Goal: Task Accomplishment & Management: Manage account settings

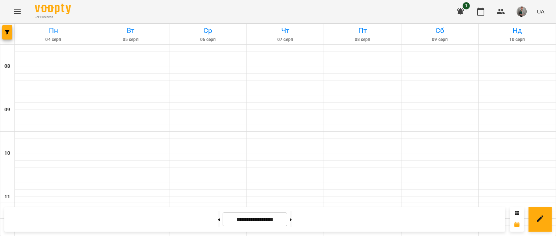
scroll to position [272, 0]
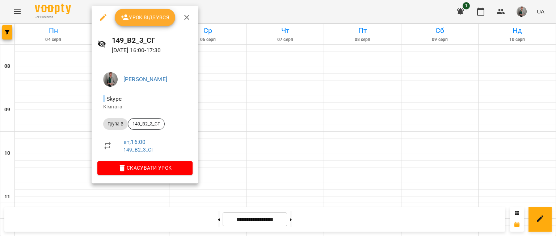
click at [140, 10] on button "Урок відбувся" at bounding box center [145, 17] width 61 height 17
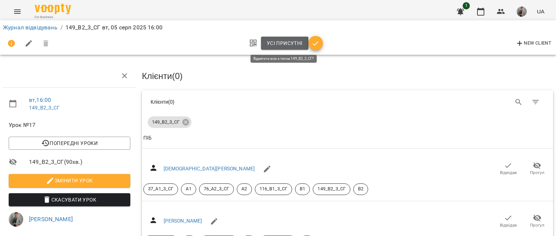
click at [277, 48] on button "Усі присутні" at bounding box center [284, 43] width 47 height 13
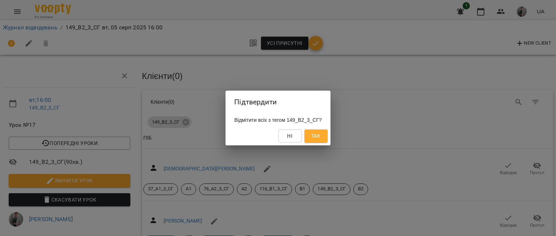
click at [319, 143] on div "Ні Так" at bounding box center [277, 135] width 105 height 19
click at [317, 139] on span "Так" at bounding box center [315, 135] width 9 height 9
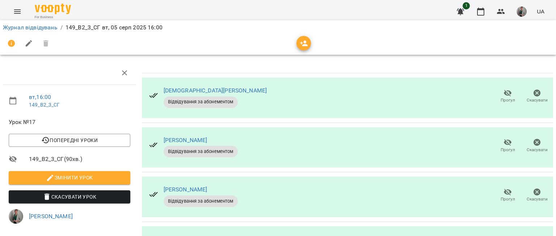
scroll to position [236, 0]
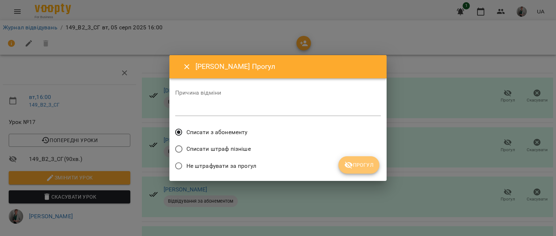
click at [364, 164] on span "Прогул" at bounding box center [358, 164] width 29 height 9
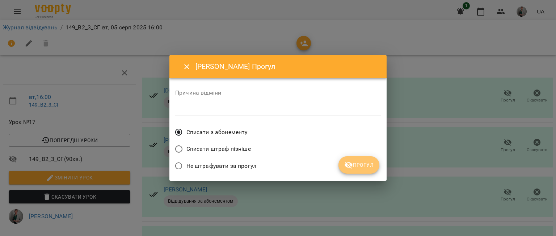
click at [372, 159] on button "Прогул" at bounding box center [358, 164] width 41 height 17
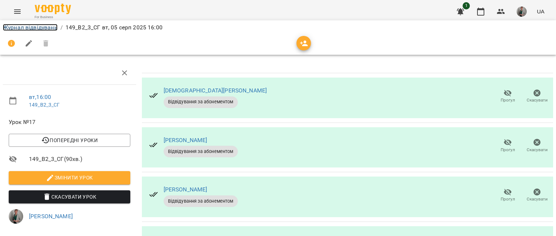
click at [34, 24] on link "Журнал відвідувань" at bounding box center [30, 27] width 55 height 7
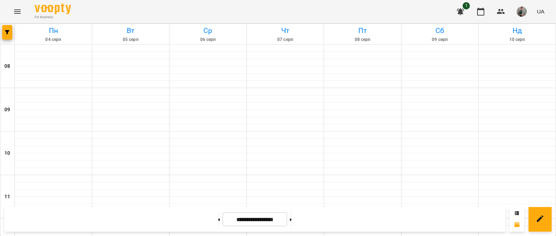
scroll to position [194, 0]
